Goal: Information Seeking & Learning: Check status

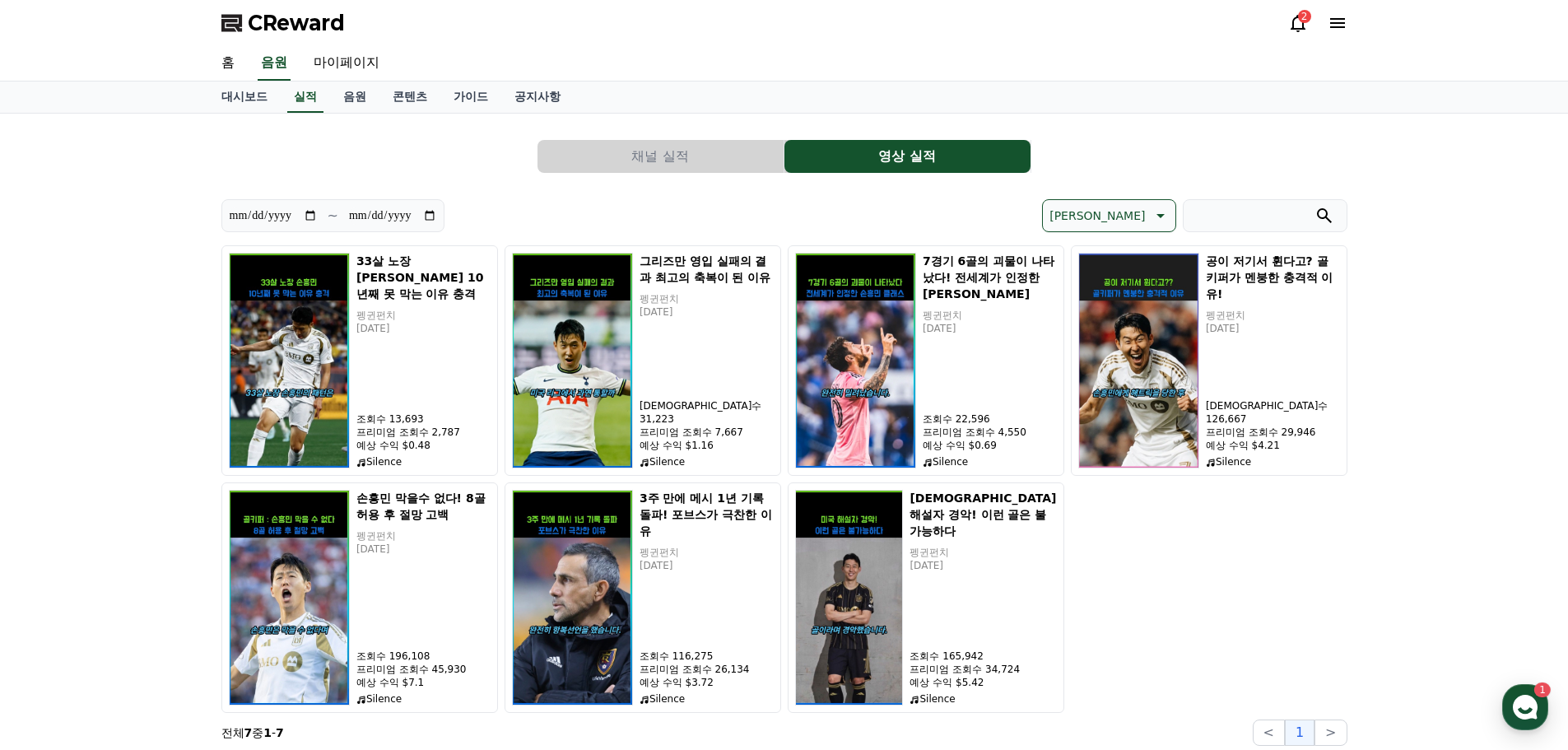
click at [657, 141] on button "채널 실적" at bounding box center [660, 156] width 246 height 33
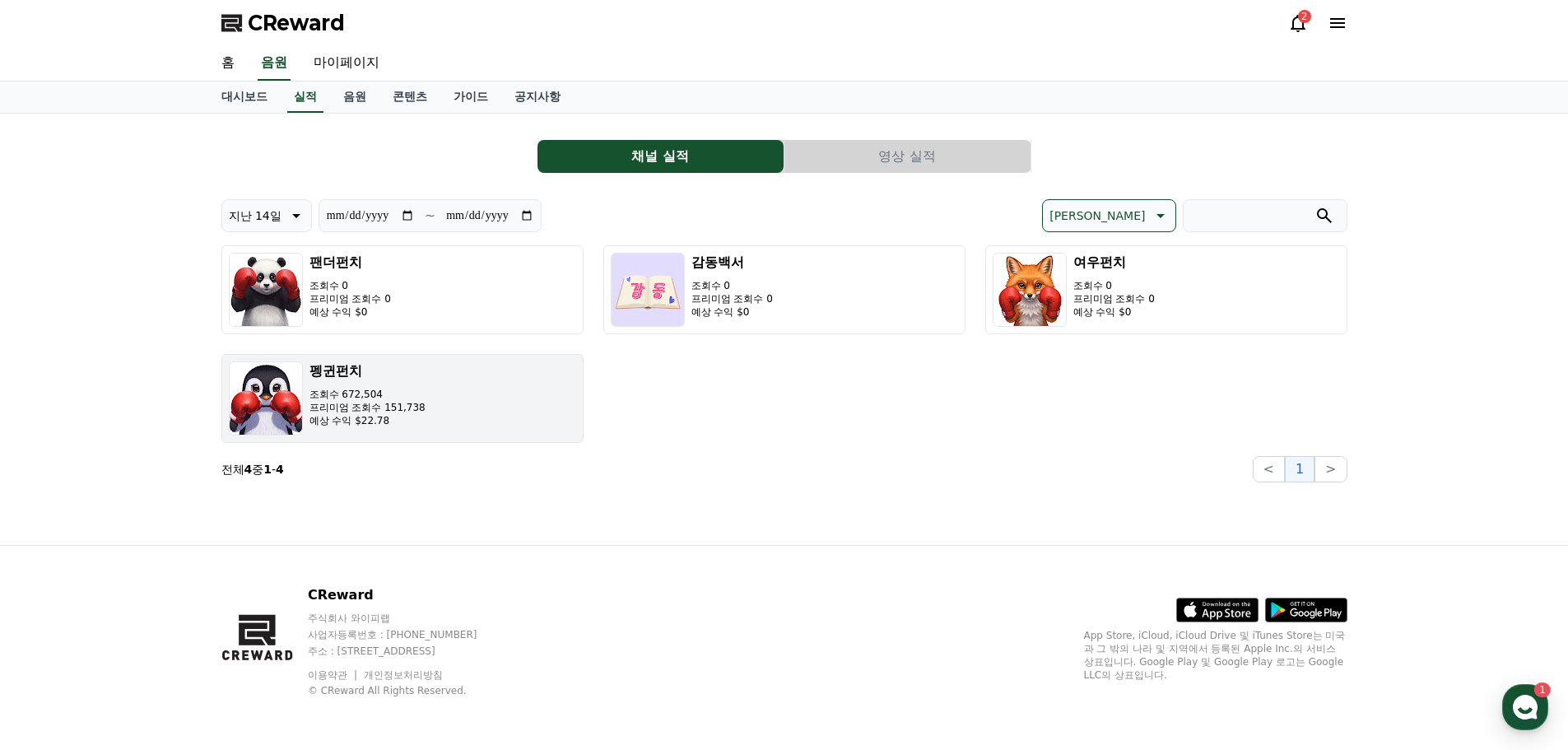
click at [385, 423] on p "예상 수익 $22.78" at bounding box center [368, 420] width 116 height 13
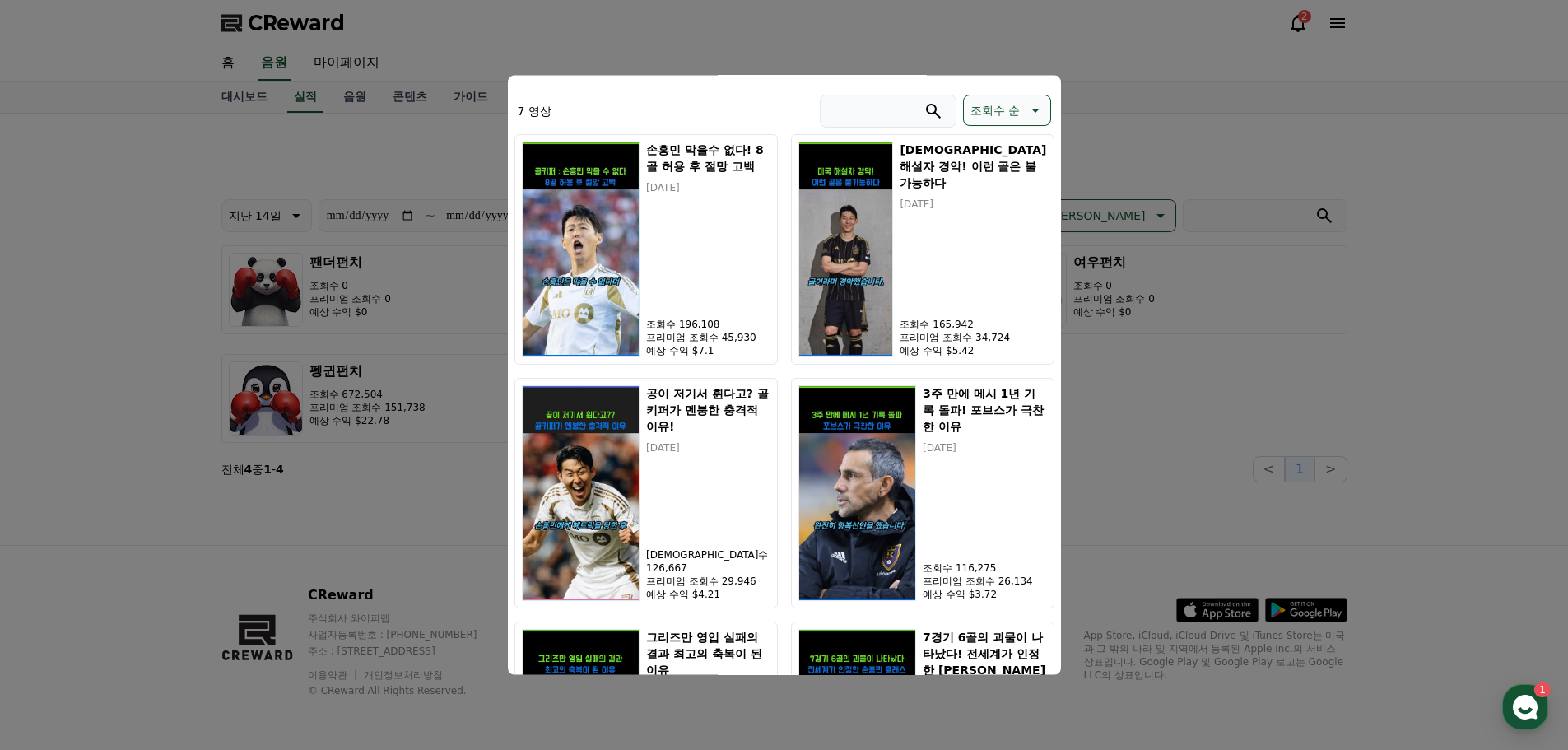
scroll to position [287, 0]
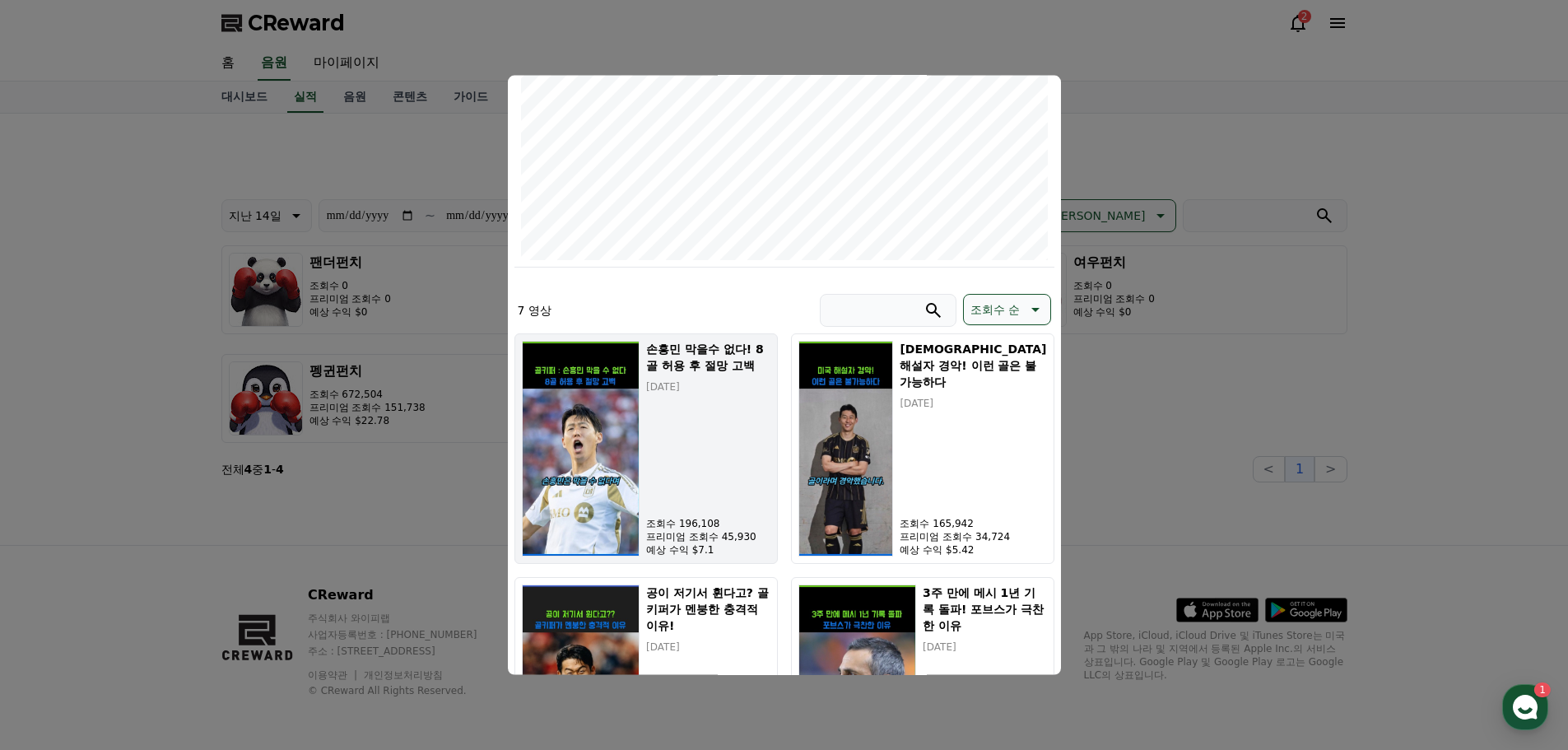
click at [725, 401] on div "손흥민 막을수 없다! 8골 허용 후 절망 고백 2025-09-23 조회수 196,108 프리미엄 조회수 45,930 예상 수익 $7.1" at bounding box center [708, 447] width 124 height 215
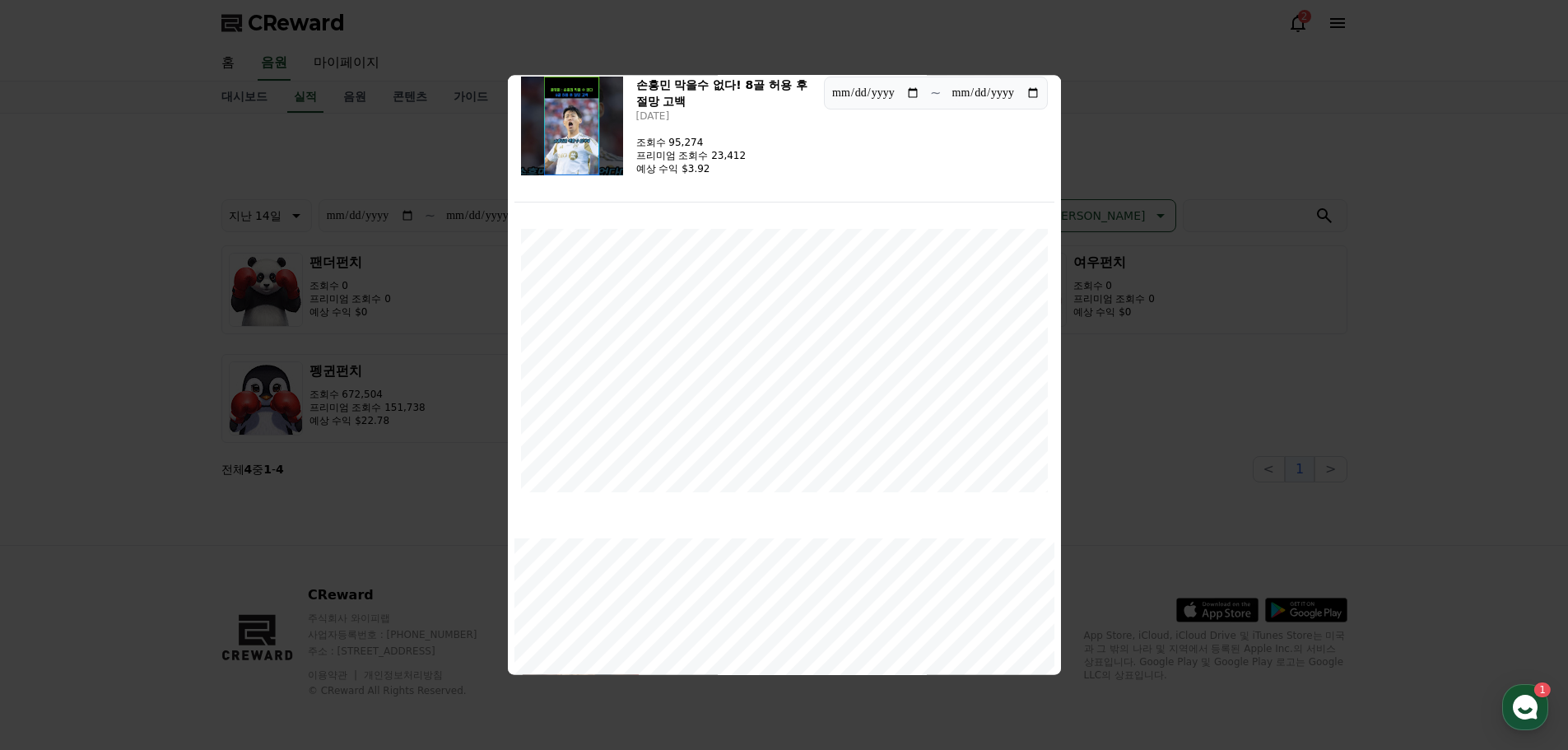
scroll to position [0, 0]
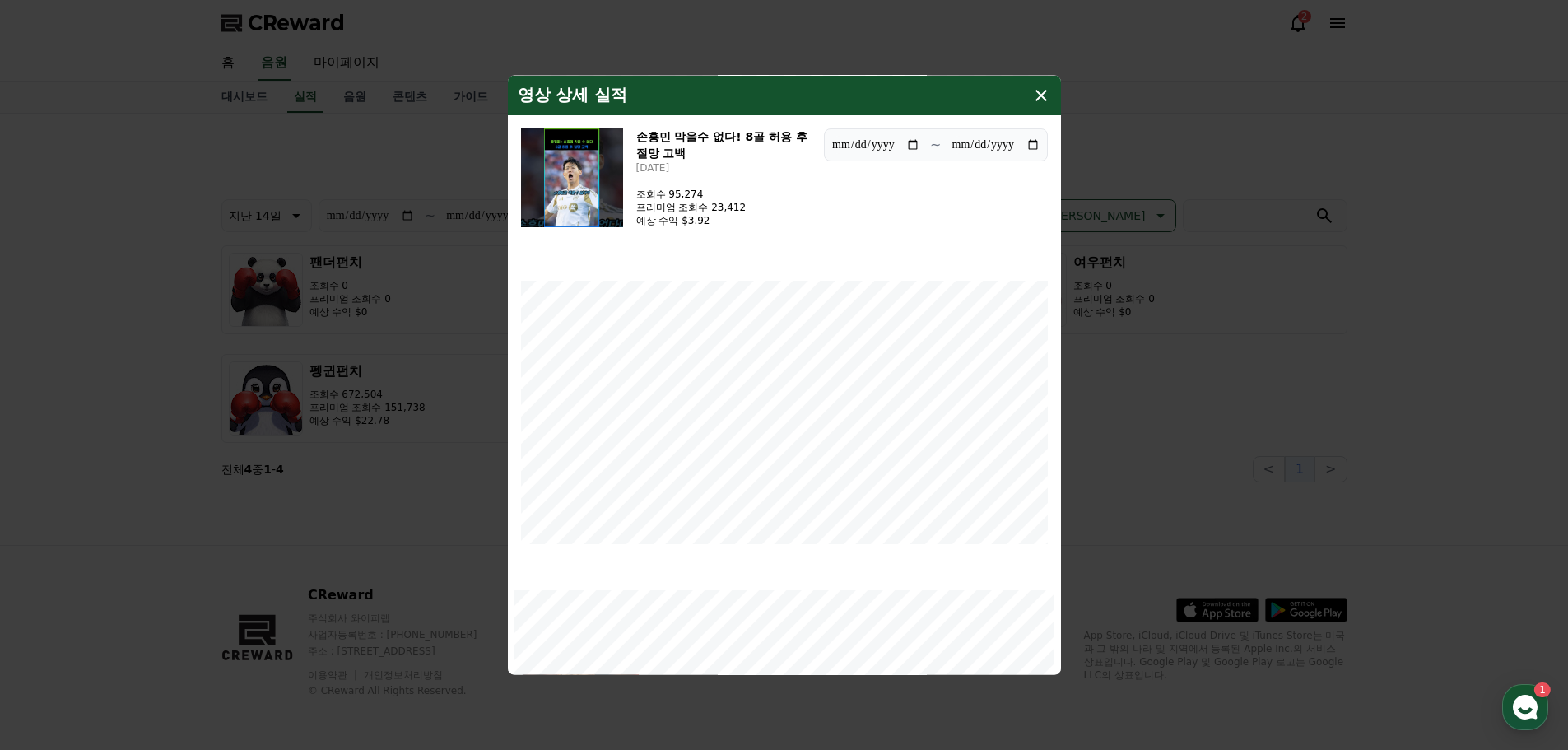
click at [1047, 94] on icon "modal" at bounding box center [1041, 94] width 20 height 20
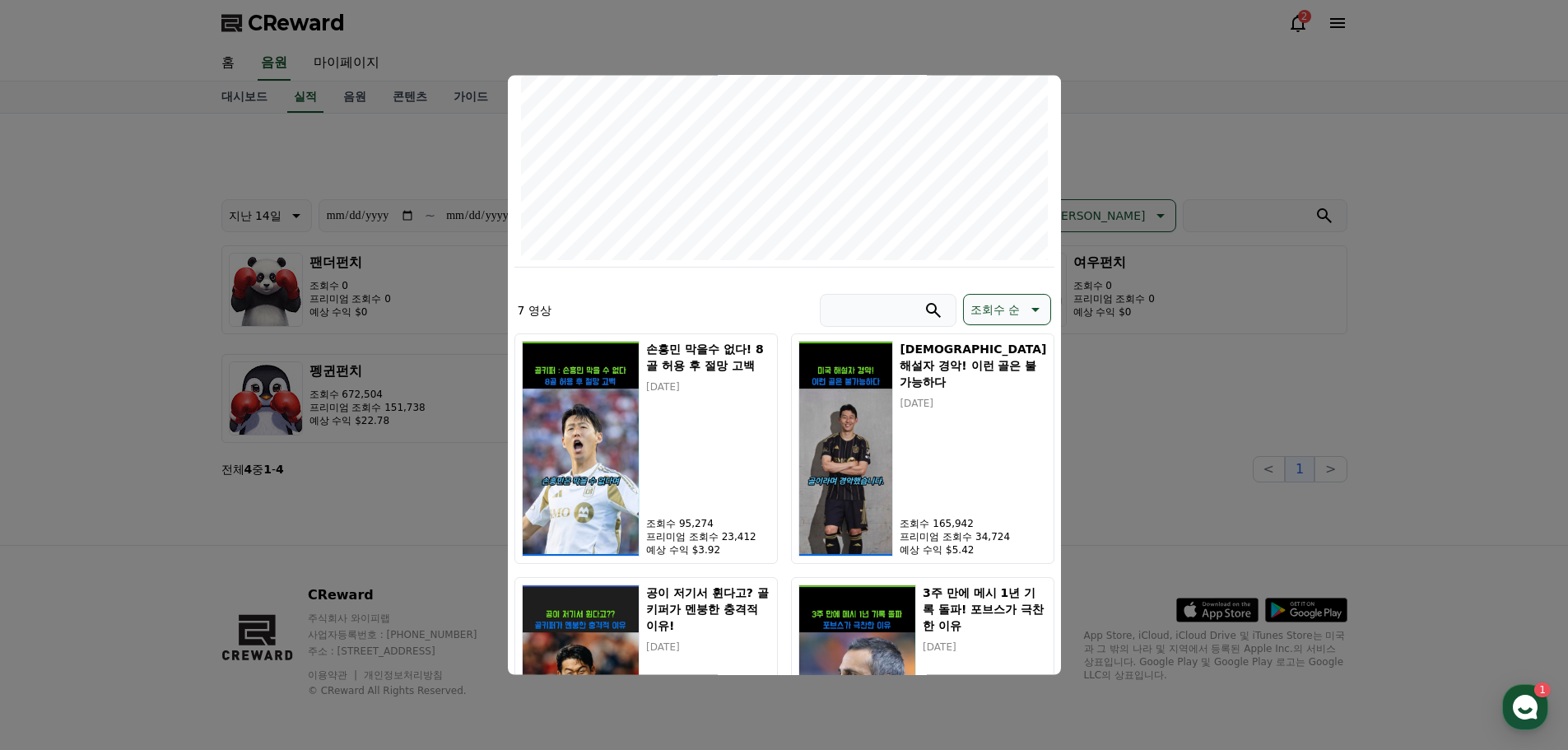
drag, startPoint x: 1474, startPoint y: 144, endPoint x: 1363, endPoint y: 77, distance: 129.7
click at [1474, 143] on button "close modal" at bounding box center [784, 375] width 1568 height 750
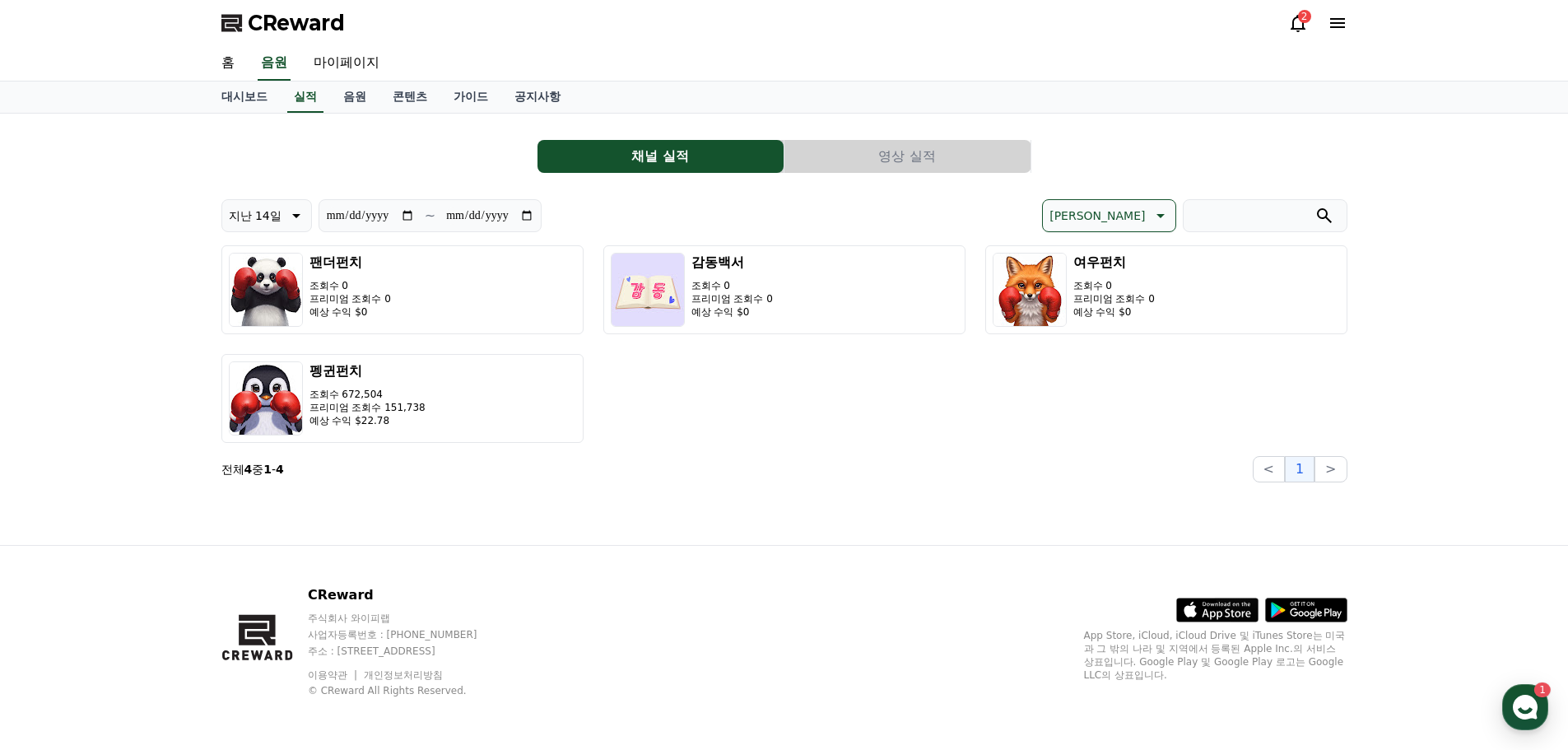
click at [1299, 19] on div "2" at bounding box center [1305, 16] width 13 height 13
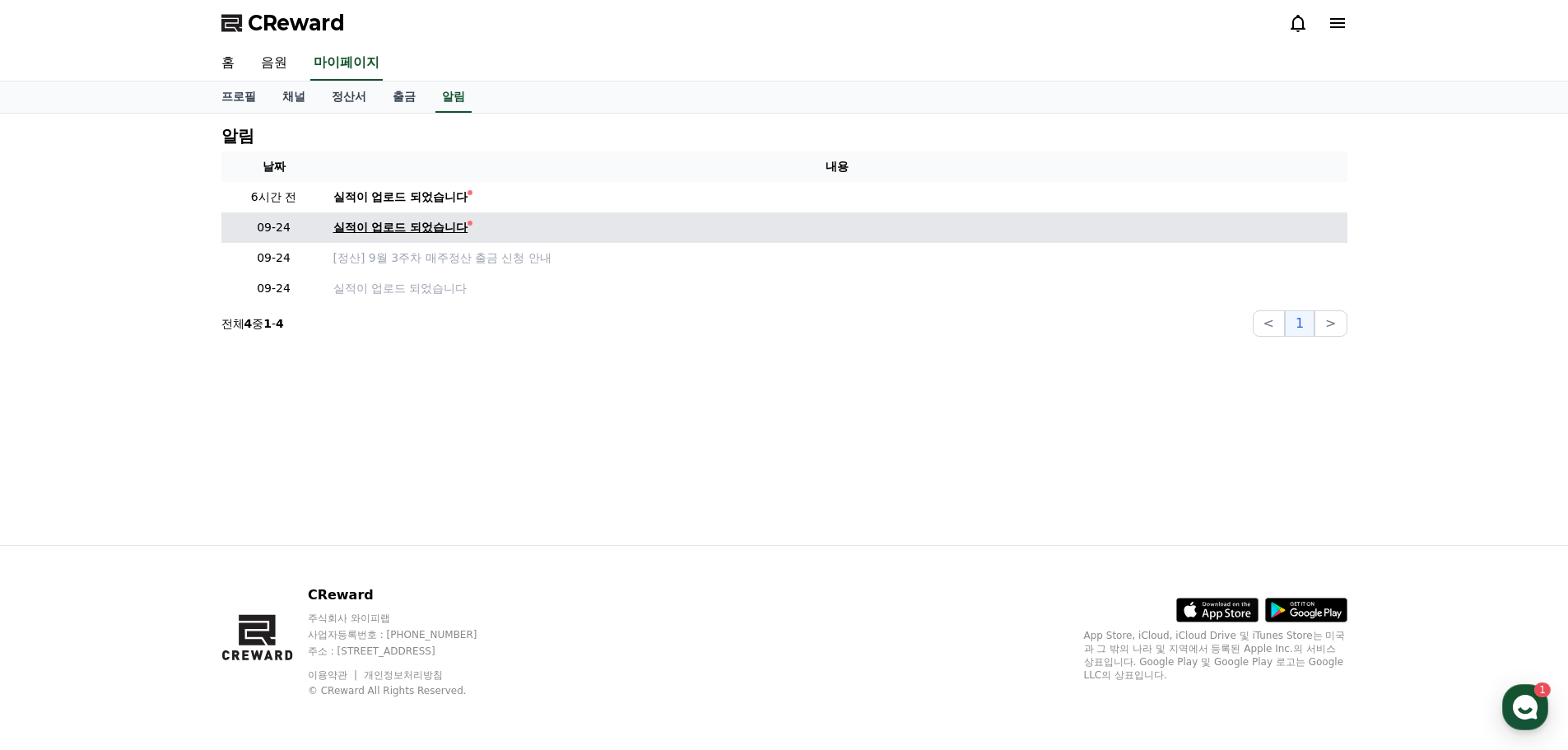
click at [430, 223] on div "실적이 업로드 되었습니다" at bounding box center [401, 227] width 135 height 17
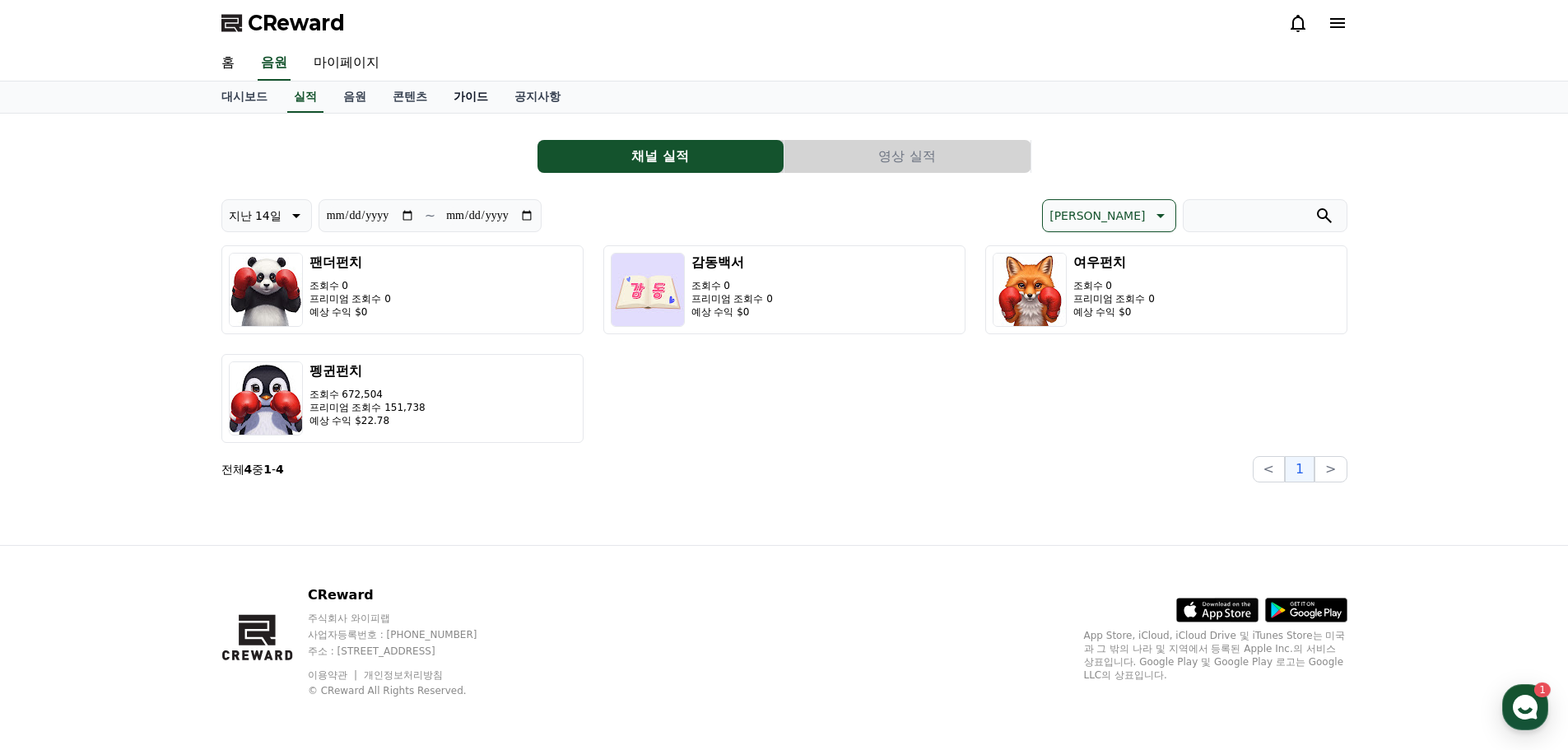
click at [461, 95] on link "가이드" at bounding box center [471, 97] width 61 height 31
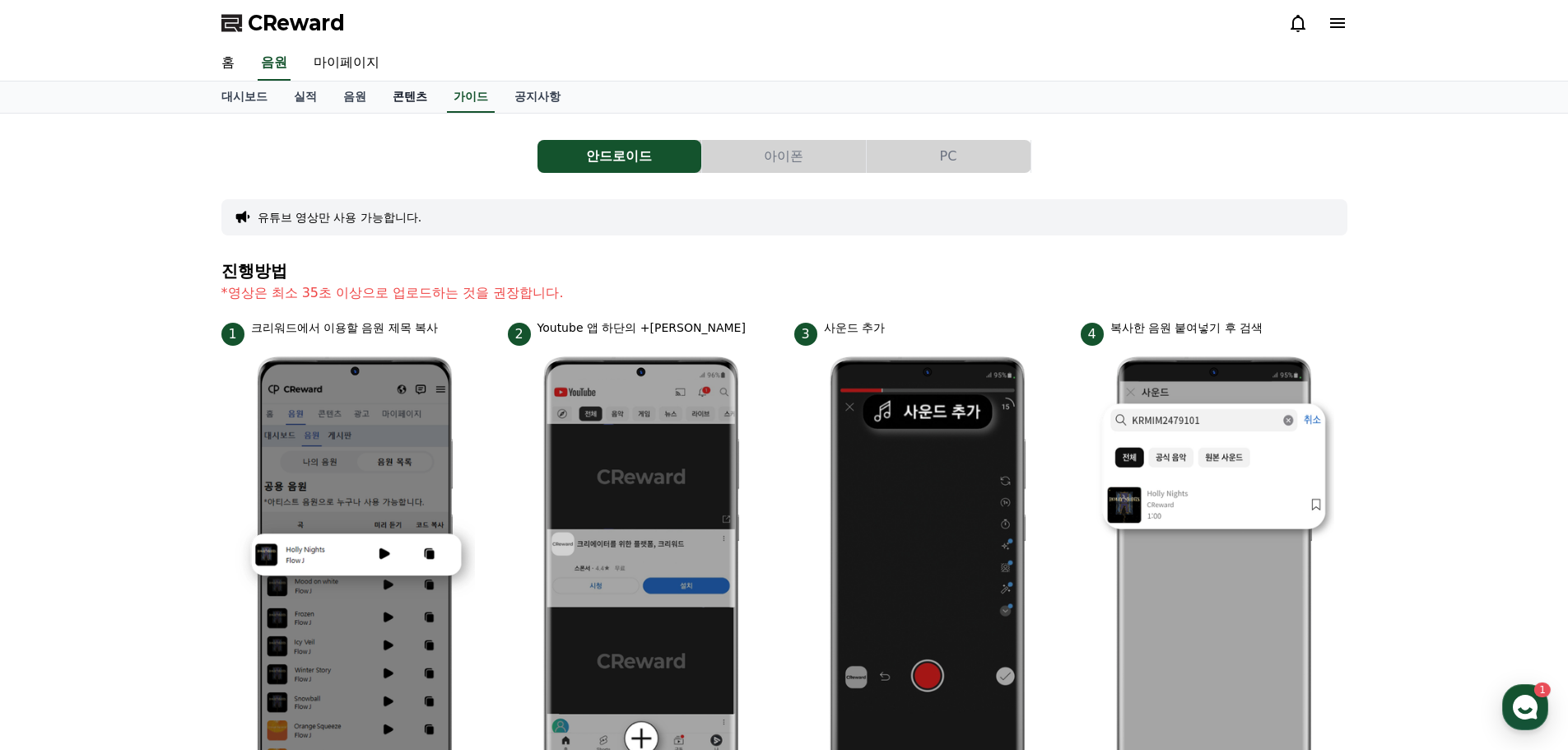
click at [409, 94] on link "콘텐츠" at bounding box center [410, 97] width 61 height 31
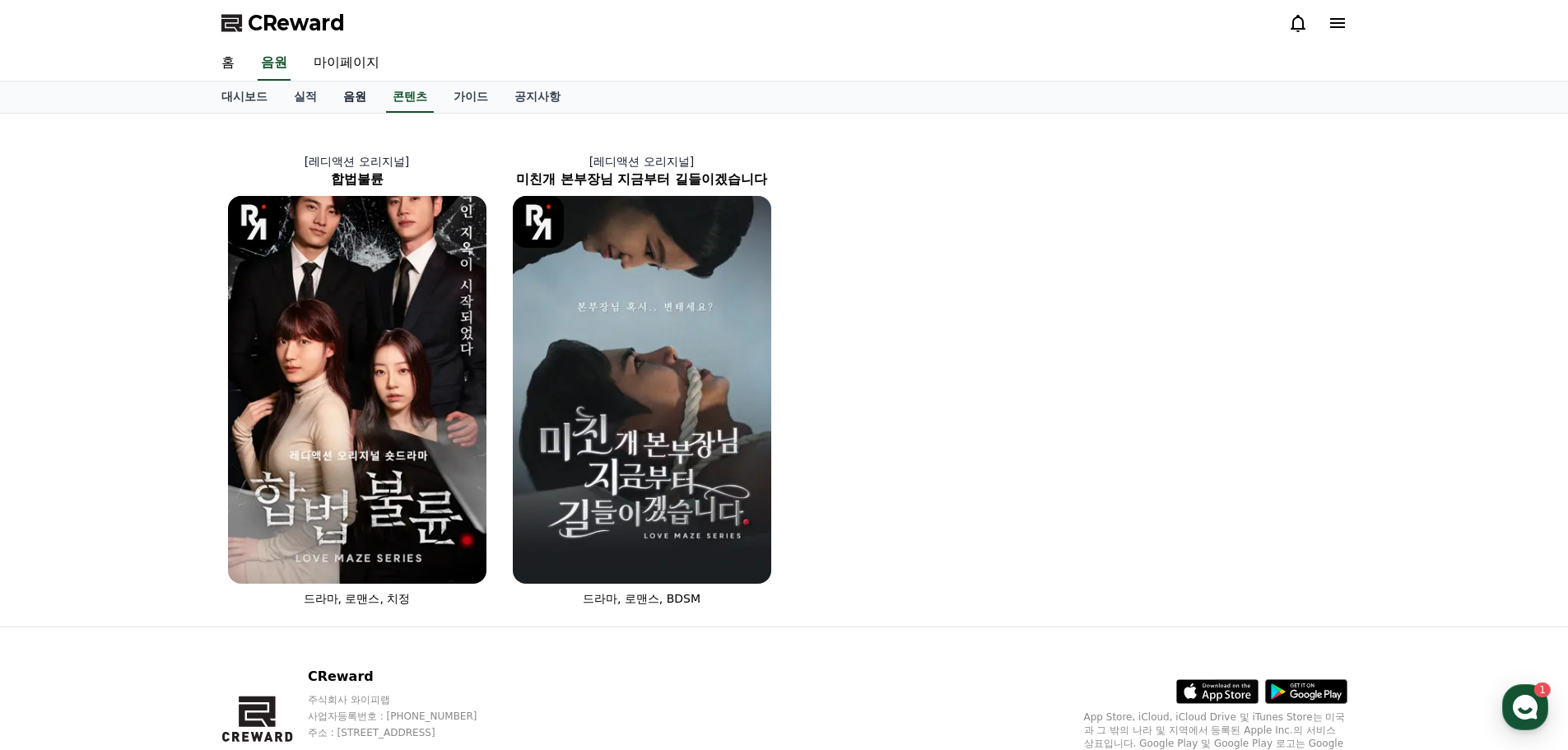
click at [351, 95] on link "음원" at bounding box center [354, 97] width 49 height 31
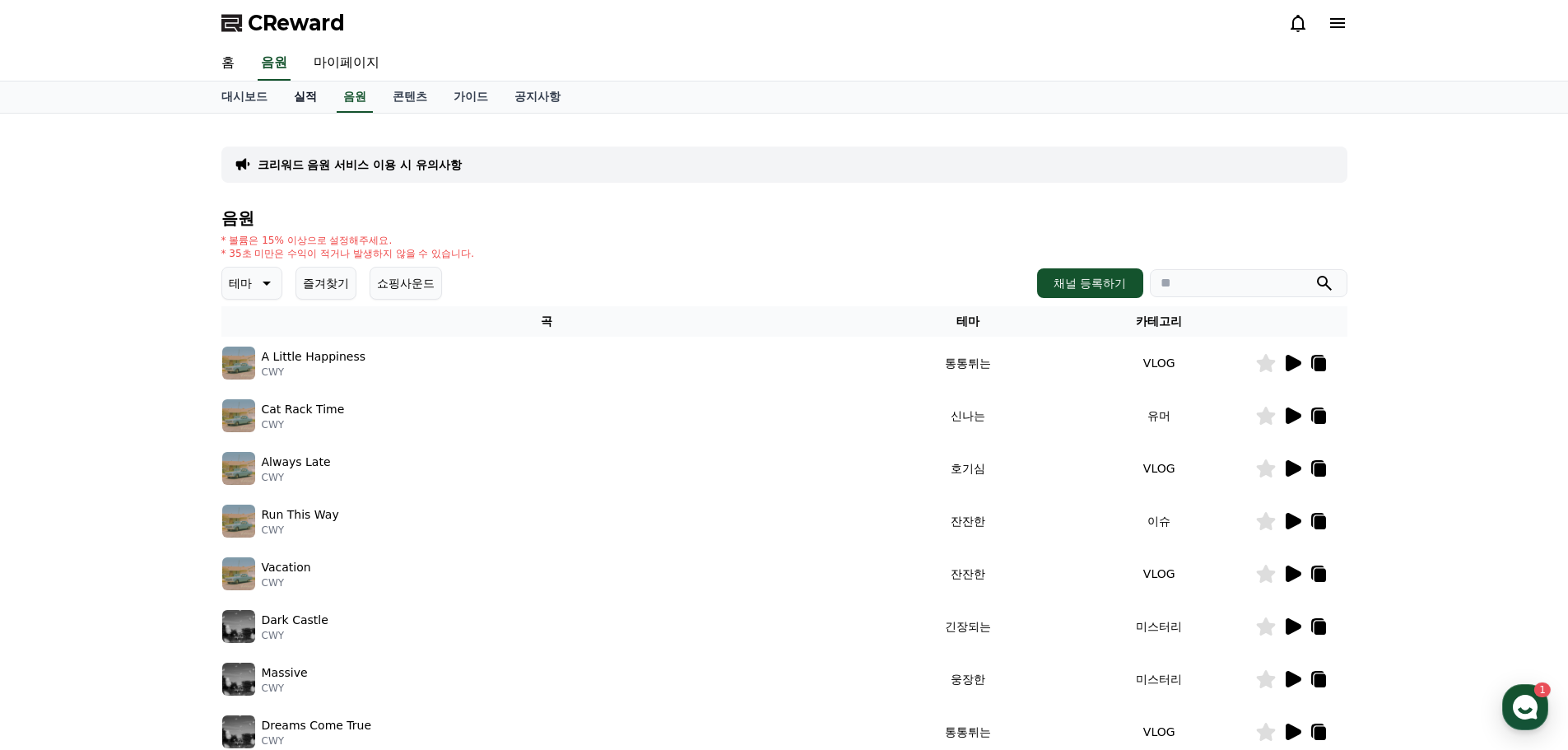
click at [313, 100] on link "실적" at bounding box center [305, 97] width 49 height 31
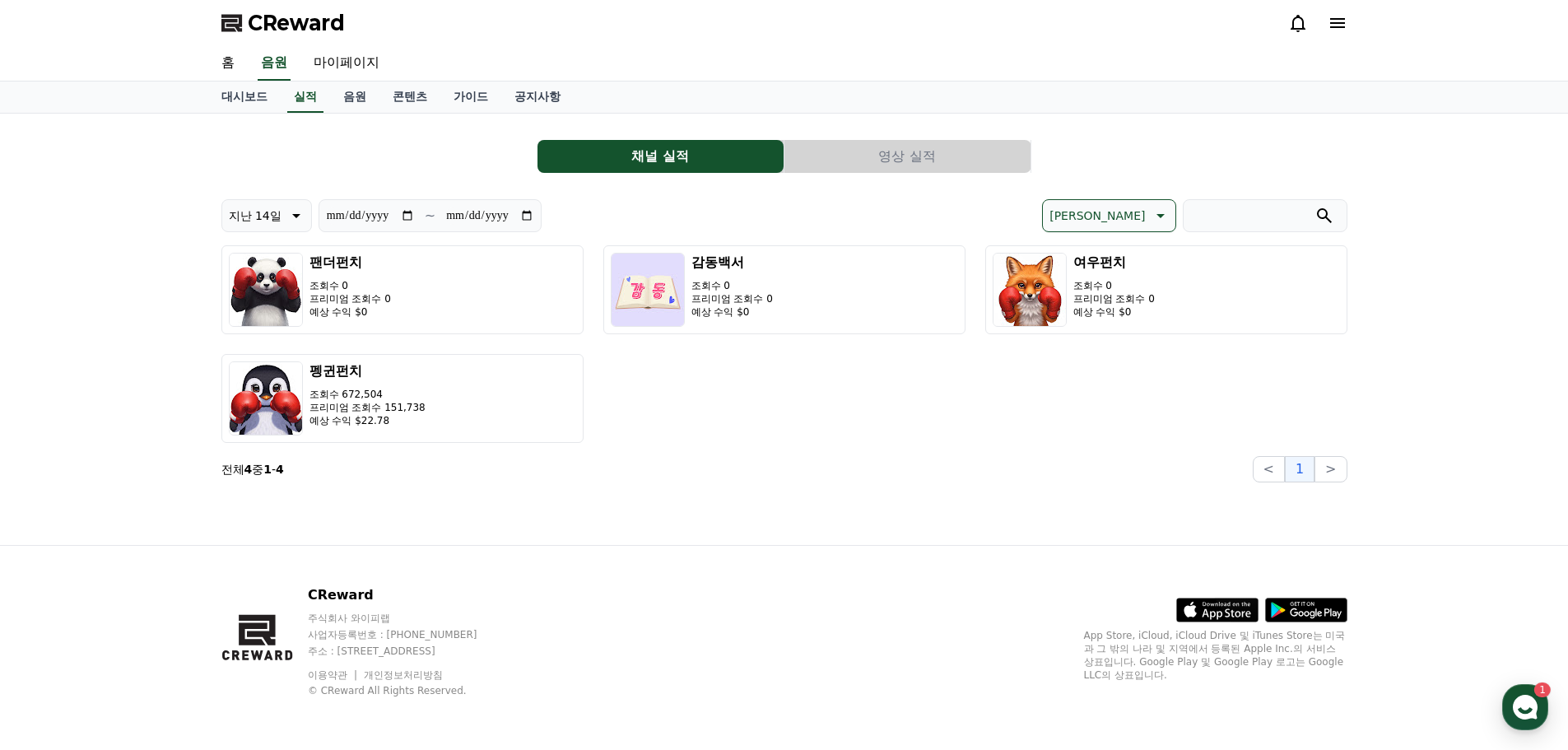
click at [680, 409] on div "팬더펀치 조회수 0 프리미엄 조회수 0 예상 수익 $0 감동백서 조회수 0 프리미엄 조회수 0 예상 수익 $0 여우펀치 조회수 0 프리미엄 조…" at bounding box center [785, 343] width 1126 height 197
